Goal: Transaction & Acquisition: Purchase product/service

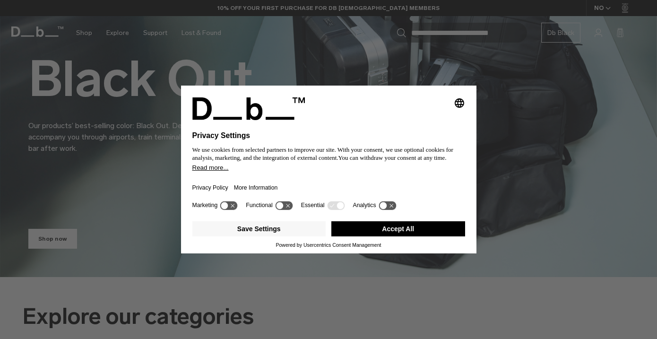
click at [431, 229] on button "Accept All" at bounding box center [399, 228] width 134 height 15
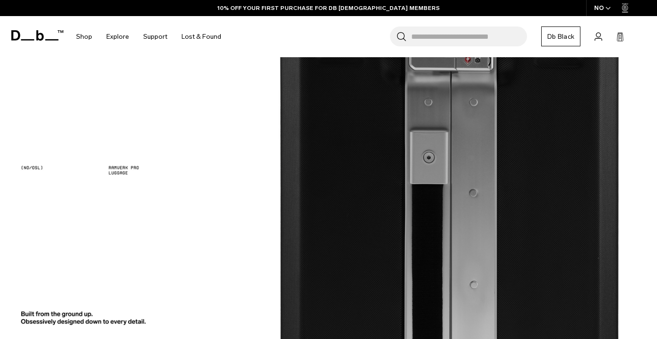
scroll to position [826, 0]
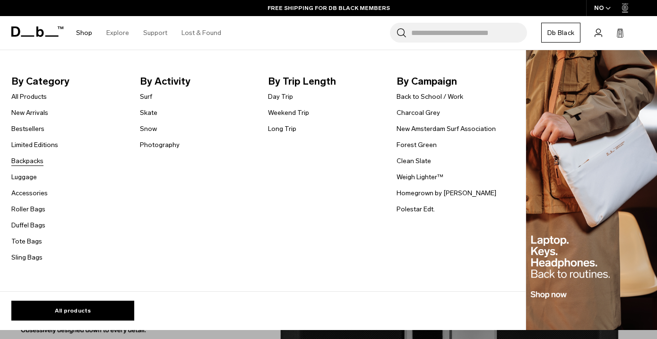
click at [38, 161] on link "Backpacks" at bounding box center [27, 161] width 32 height 10
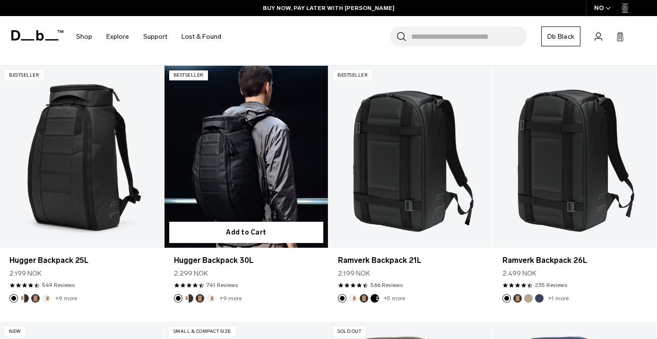
scroll to position [164, 0]
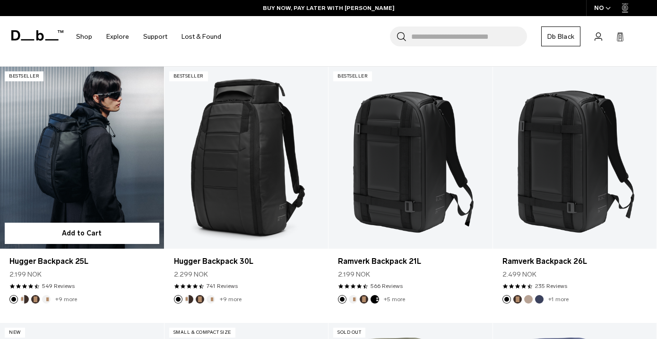
click at [97, 157] on link "Hugger Backpack 25L" at bounding box center [82, 158] width 164 height 182
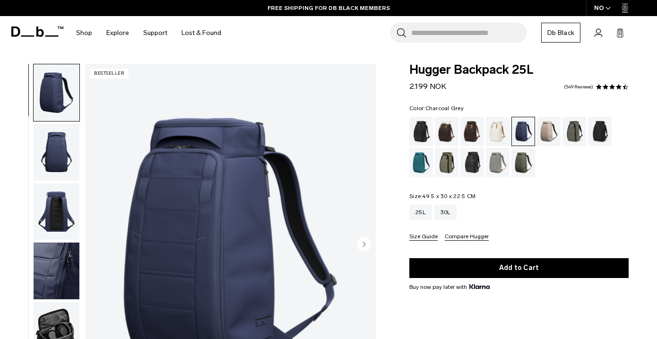
click at [602, 131] on div "Charcoal Grey" at bounding box center [600, 131] width 24 height 29
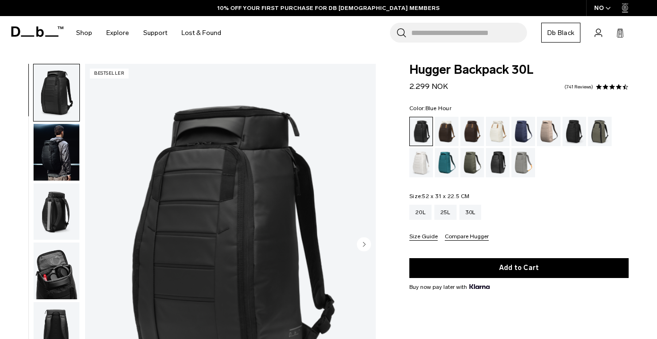
click at [524, 134] on div "Blue Hour" at bounding box center [524, 131] width 24 height 29
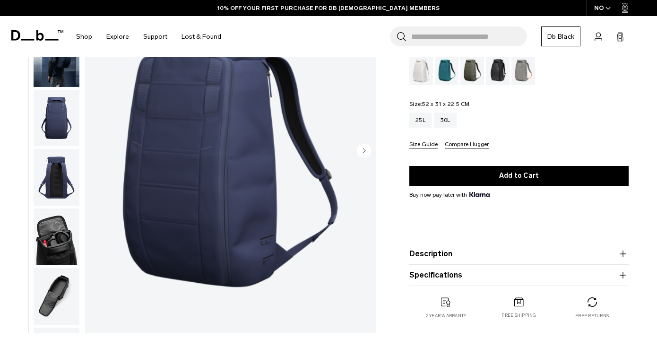
scroll to position [52, 0]
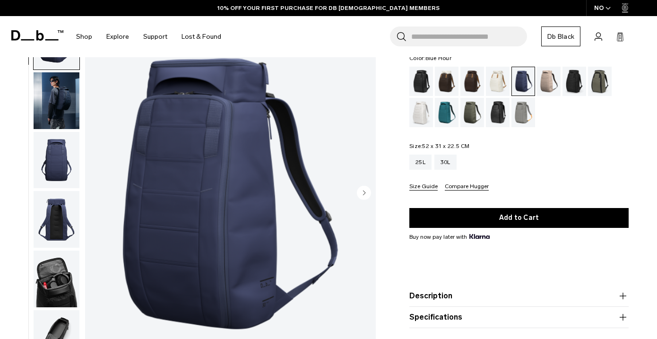
click at [63, 102] on img "button" at bounding box center [57, 100] width 46 height 57
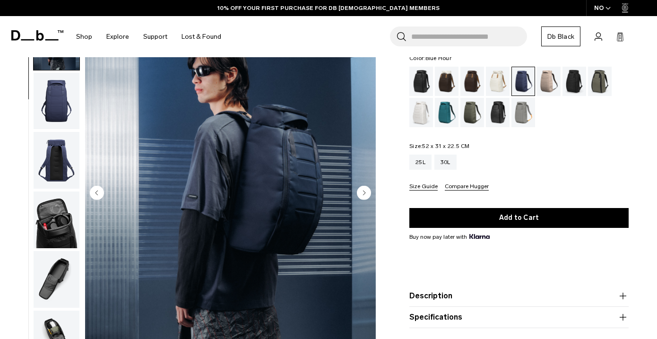
scroll to position [60, 0]
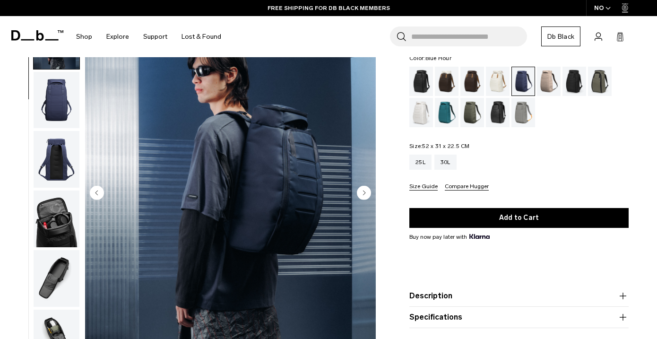
click at [55, 154] on img "button" at bounding box center [57, 159] width 46 height 57
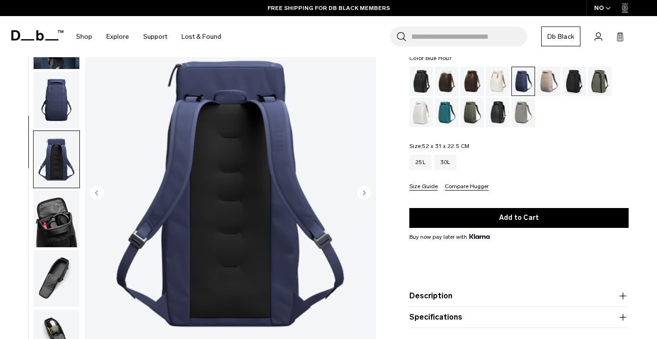
scroll to position [181, 0]
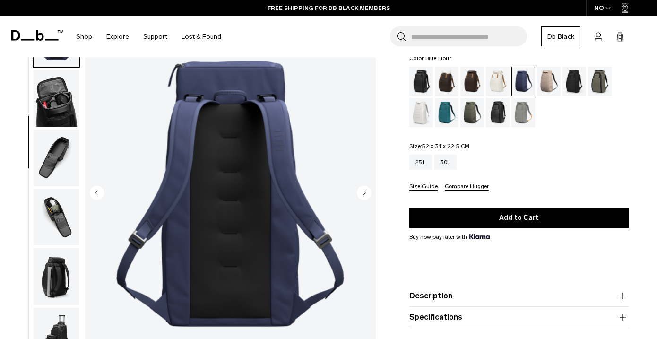
click at [57, 191] on ul at bounding box center [56, 193] width 47 height 363
click at [60, 156] on img "button" at bounding box center [57, 158] width 46 height 57
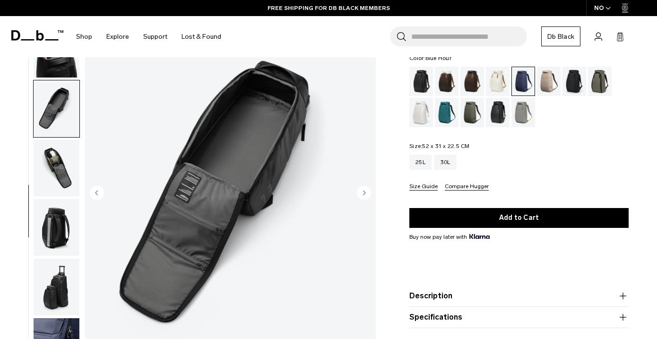
click at [48, 194] on img "button" at bounding box center [57, 168] width 46 height 57
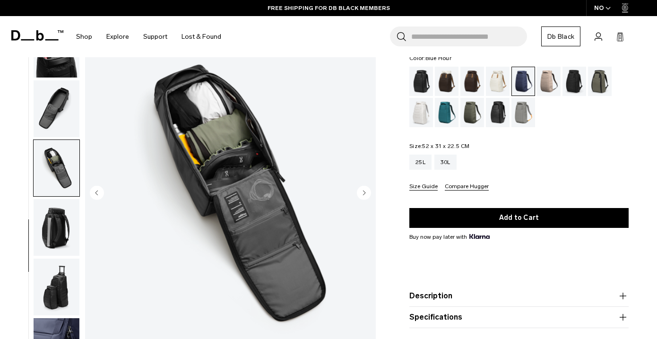
click at [50, 213] on img "button" at bounding box center [57, 227] width 46 height 57
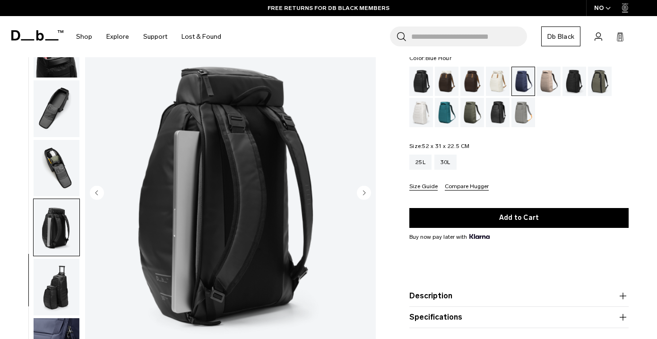
click at [57, 286] on img "button" at bounding box center [57, 287] width 46 height 57
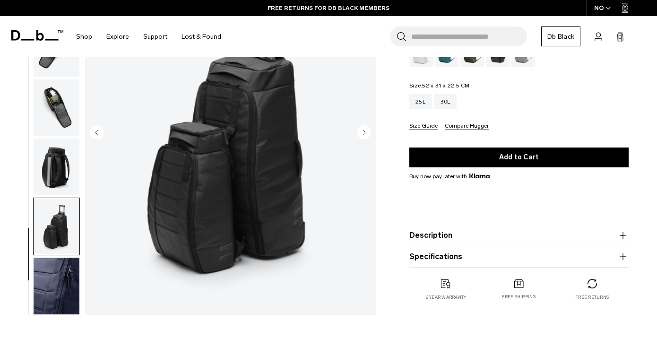
scroll to position [132, 0]
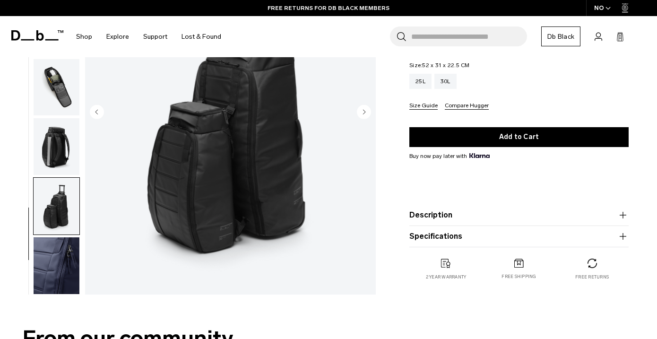
click at [57, 277] on img "button" at bounding box center [57, 265] width 46 height 57
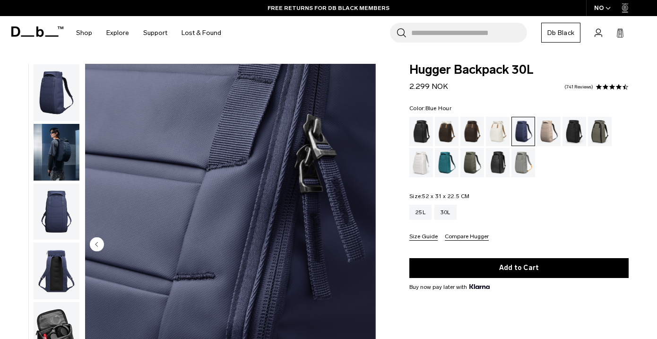
scroll to position [0, 0]
click at [574, 122] on div "Charcoal Grey" at bounding box center [575, 131] width 24 height 29
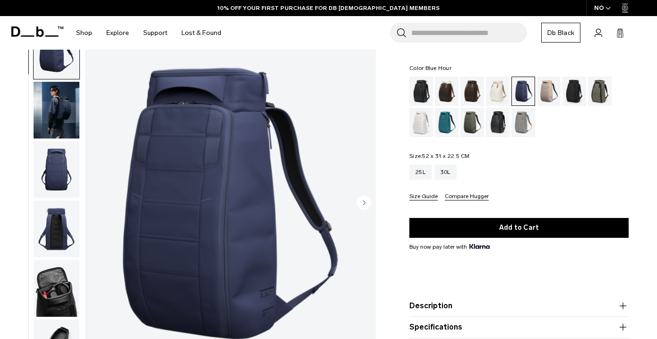
scroll to position [116, 0]
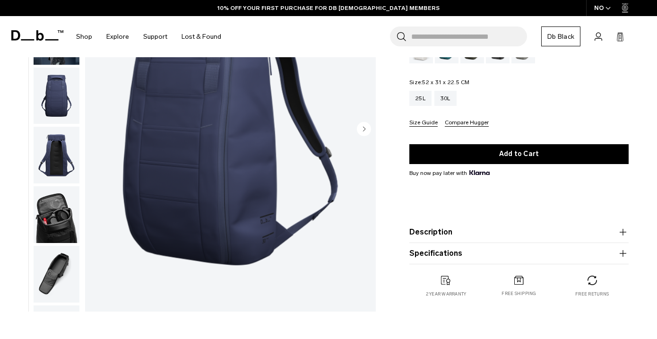
click at [61, 219] on img "button" at bounding box center [57, 214] width 46 height 57
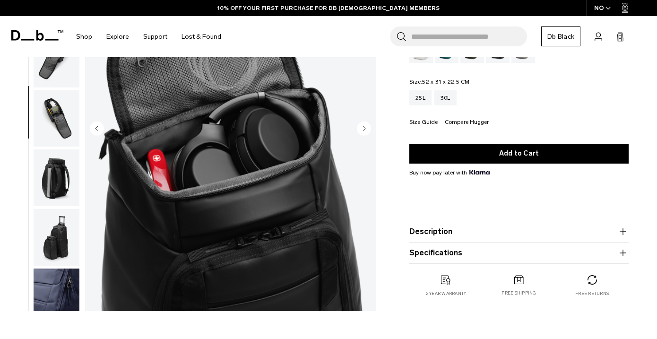
scroll to position [236, 0]
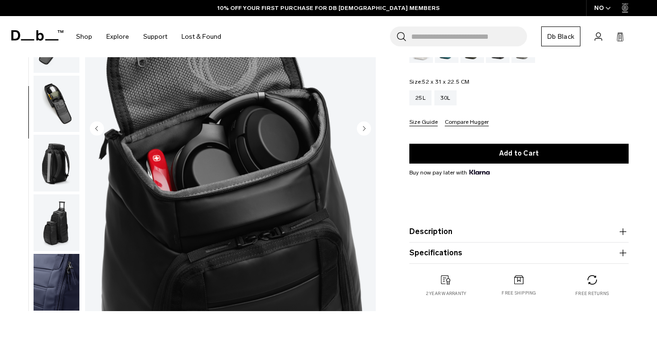
click at [73, 258] on img "button" at bounding box center [57, 282] width 46 height 57
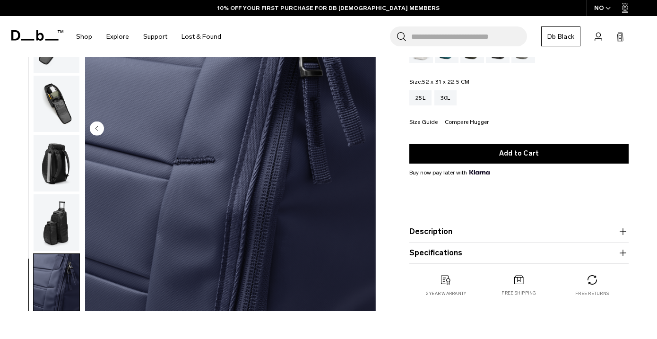
scroll to position [236, 0]
click at [65, 218] on img "button" at bounding box center [57, 222] width 46 height 57
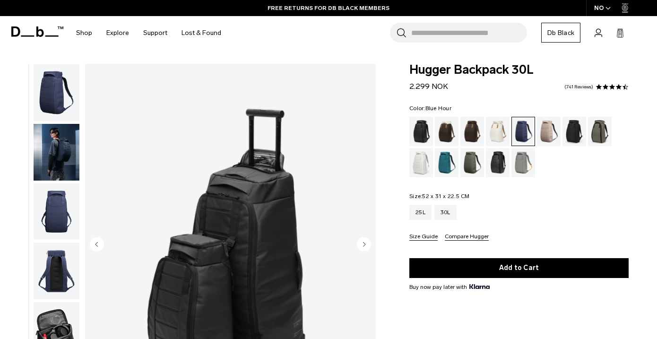
scroll to position [3, 0]
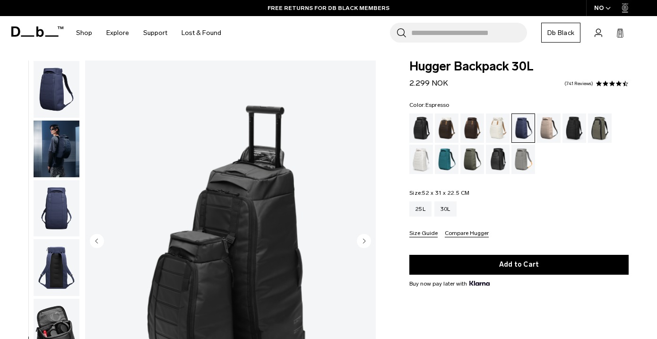
click at [471, 129] on div "Espresso" at bounding box center [473, 128] width 24 height 29
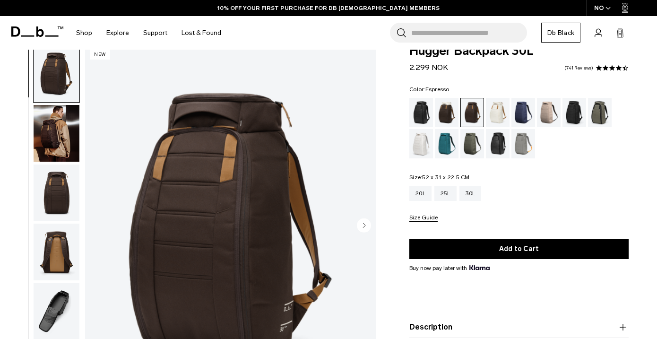
scroll to position [18, 0]
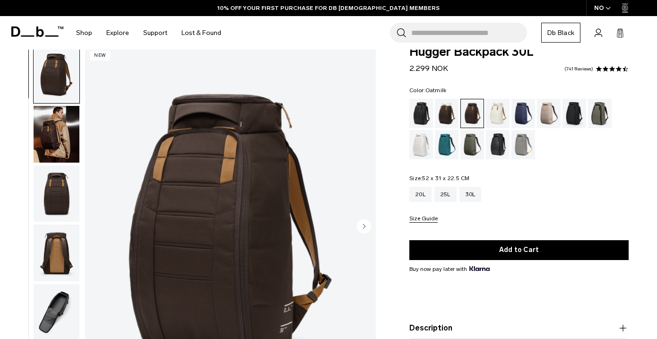
click at [502, 116] on div "Oatmilk" at bounding box center [498, 113] width 24 height 29
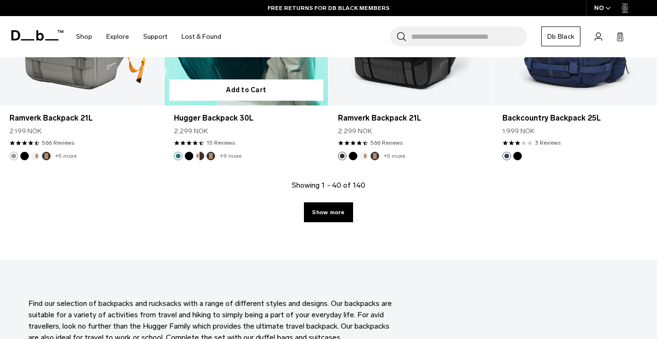
scroll to position [2651, 0]
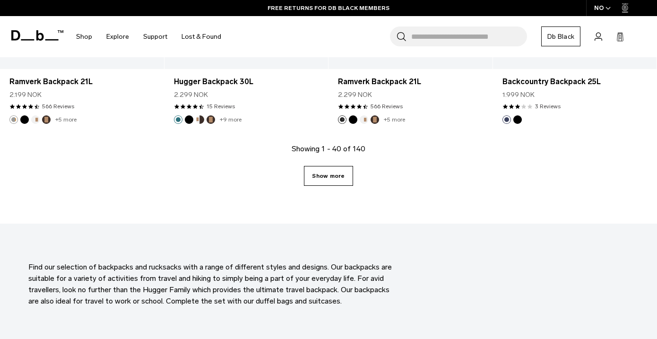
click at [325, 180] on link "Show more" at bounding box center [328, 176] width 49 height 20
click at [325, 174] on link "Show more" at bounding box center [328, 176] width 49 height 20
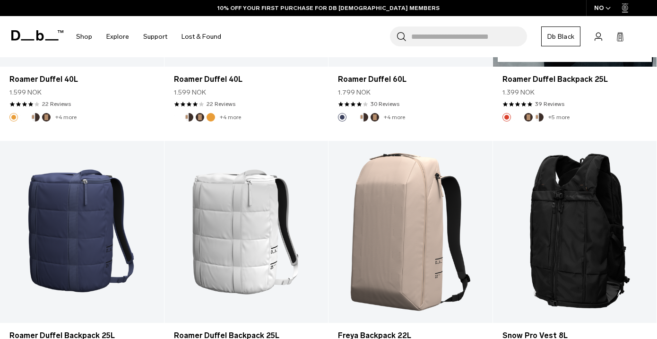
scroll to position [978, 0]
